Goal: Use online tool/utility: Utilize a website feature to perform a specific function

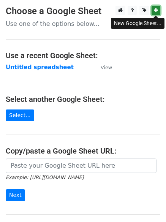
click at [154, 11] on icon at bounding box center [156, 10] width 4 height 5
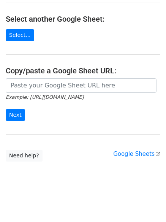
scroll to position [81, 0]
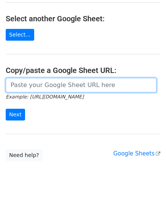
click at [46, 85] on input "url" at bounding box center [81, 85] width 151 height 14
paste input "https://docs.google.com/spreadsheets/d/1yEWErxCBHB8-bLbrQ7dR0T9nzJl3iYOqFJE2neB…"
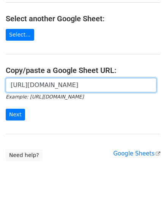
scroll to position [0, 163]
type input "https://docs.google.com/spreadsheets/d/1yEWErxCBHB8-bLbrQ7dR0T9nzJl3iYOqFJE2neB…"
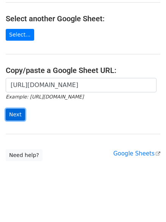
scroll to position [0, 0]
click at [10, 115] on input "Next" at bounding box center [15, 115] width 19 height 12
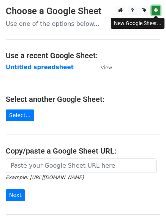
click at [158, 12] on icon at bounding box center [156, 10] width 4 height 5
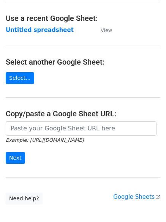
scroll to position [81, 0]
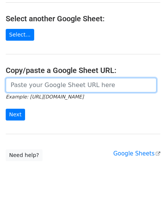
click at [37, 85] on input "url" at bounding box center [81, 85] width 151 height 14
paste input "https://docs.google.com/spreadsheets/d/1JodomWRQwPK5p-DqBTStjmd1WErKi-eGS9R6pdg…"
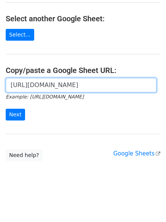
scroll to position [0, 172]
type input "https://docs.google.com/spreadsheets/d/1JodomWRQwPK5p-DqBTStjmd1WErKi-eGS9R6pdg…"
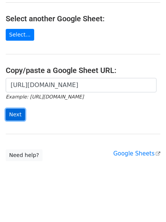
scroll to position [0, 0]
click at [15, 110] on input "Next" at bounding box center [15, 115] width 19 height 12
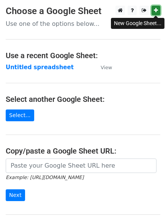
click at [157, 8] on icon at bounding box center [156, 10] width 4 height 5
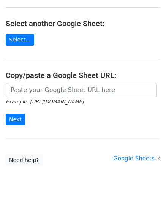
scroll to position [76, 0]
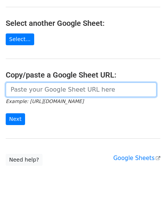
click at [27, 90] on input "url" at bounding box center [81, 90] width 151 height 14
paste input "https://docs.google.com/spreadsheets/d/1ZGFf6XKd3FCGnriZ8_5CszuJr7oczC8l4MUuATU…"
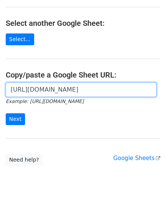
scroll to position [0, 166]
type input "https://docs.google.com/spreadsheets/d/1ZGFf6XKd3FCGnriZ8_5CszuJr7oczC8l4MUuATU…"
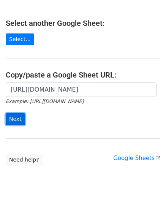
scroll to position [0, 0]
click at [14, 116] on input "Next" at bounding box center [15, 119] width 19 height 12
